Goal: Find specific page/section: Find specific page/section

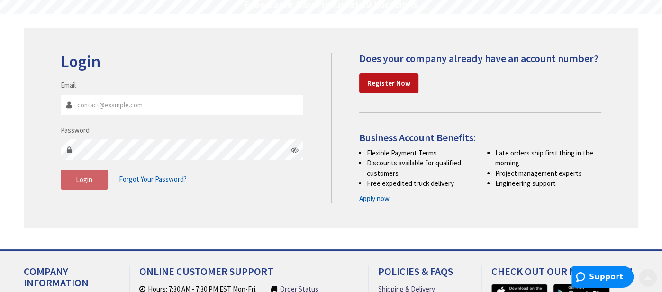
scroll to position [120, 0]
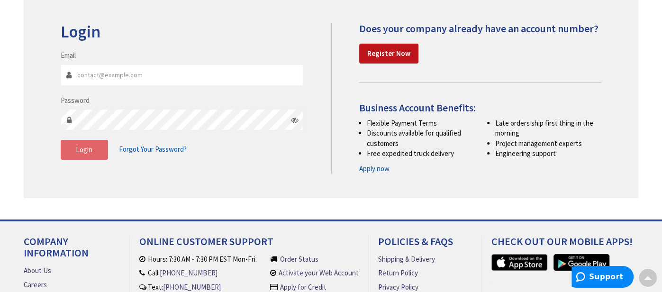
type input "[EMAIL_ADDRESS][DOMAIN_NAME]"
click at [78, 148] on span "Login" at bounding box center [84, 149] width 17 height 9
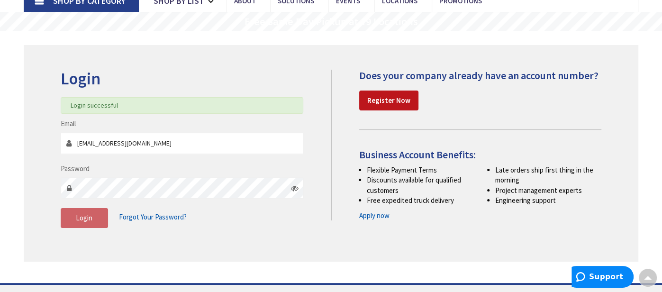
scroll to position [0, 0]
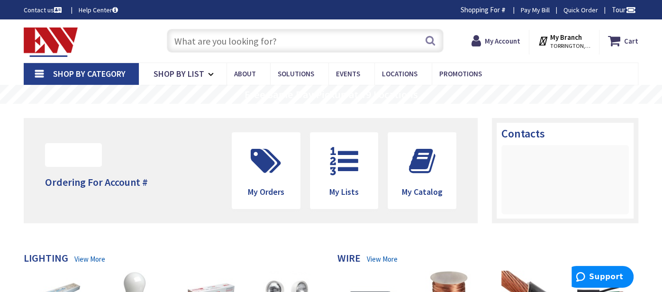
click at [223, 33] on input "text" at bounding box center [305, 41] width 277 height 24
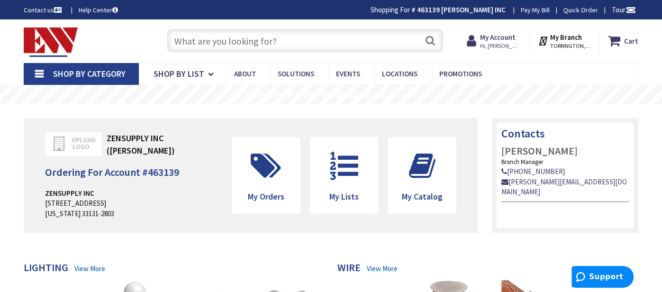
paste input "PXM350MA6121-MC"
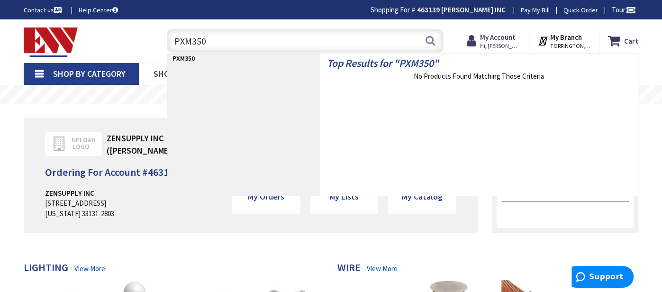
click at [189, 44] on input "PXM350" at bounding box center [305, 41] width 277 height 24
paste input "UCT26RS"
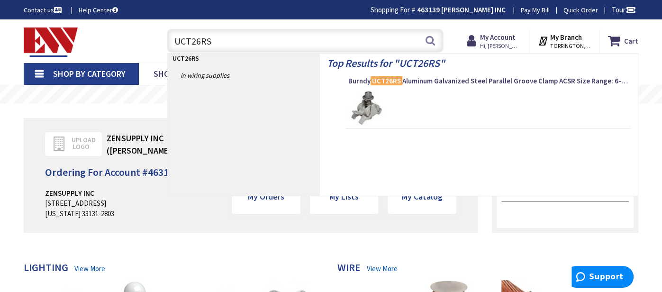
type input "UCT26RS"
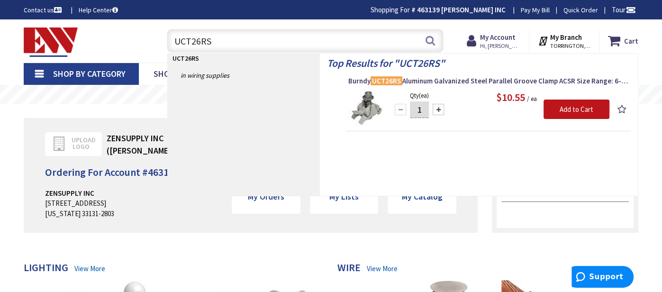
click at [366, 111] on img at bounding box center [366, 108] width 36 height 36
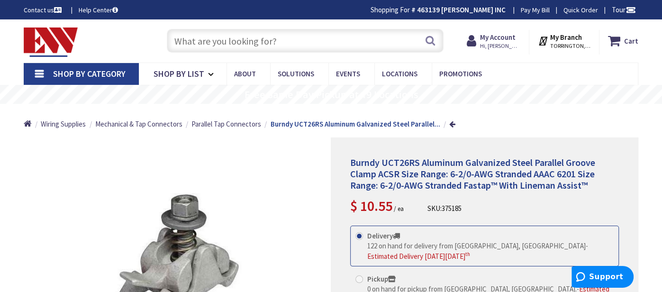
scroll to position [855, 0]
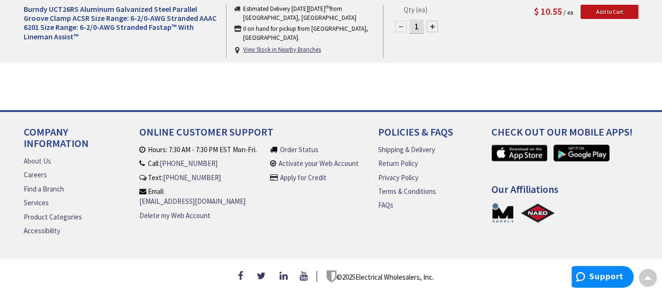
click at [38, 158] on link "About Us" at bounding box center [37, 161] width 27 height 10
click at [33, 156] on link "About Us" at bounding box center [37, 161] width 27 height 10
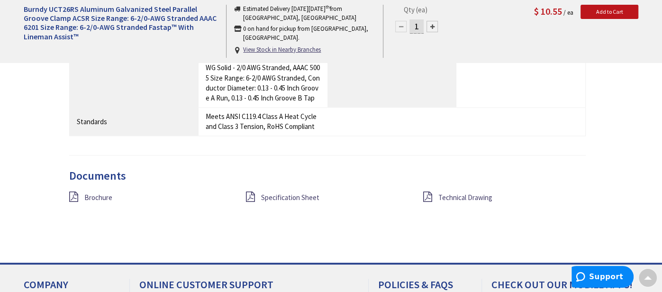
scroll to position [847, 0]
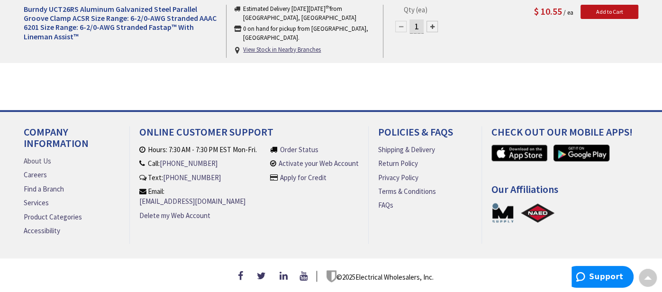
click at [35, 166] on link "About Us" at bounding box center [37, 161] width 27 height 10
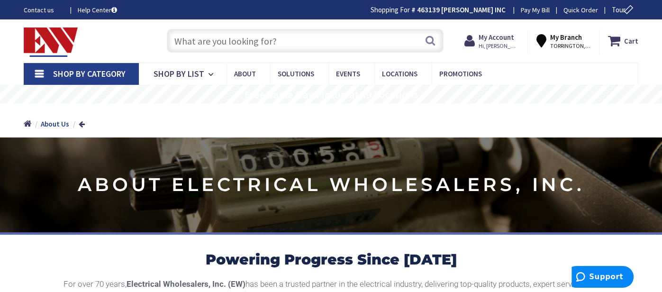
click at [141, 56] on div "Toggle Nav" at bounding box center [86, 41] width 138 height 32
